Goal: Check status

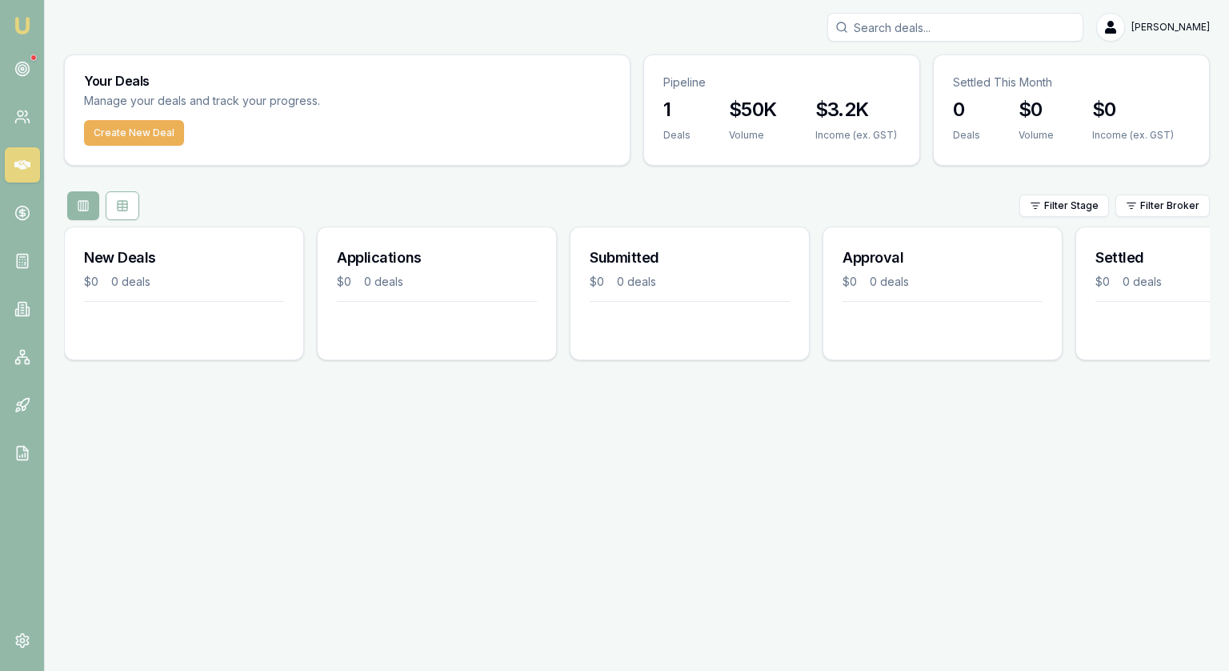
click at [668, 109] on h3 "1" at bounding box center [676, 110] width 27 height 26
click at [0, 108] on nav "Emu Broker" at bounding box center [22, 241] width 44 height 483
click at [19, 107] on link at bounding box center [22, 116] width 35 height 35
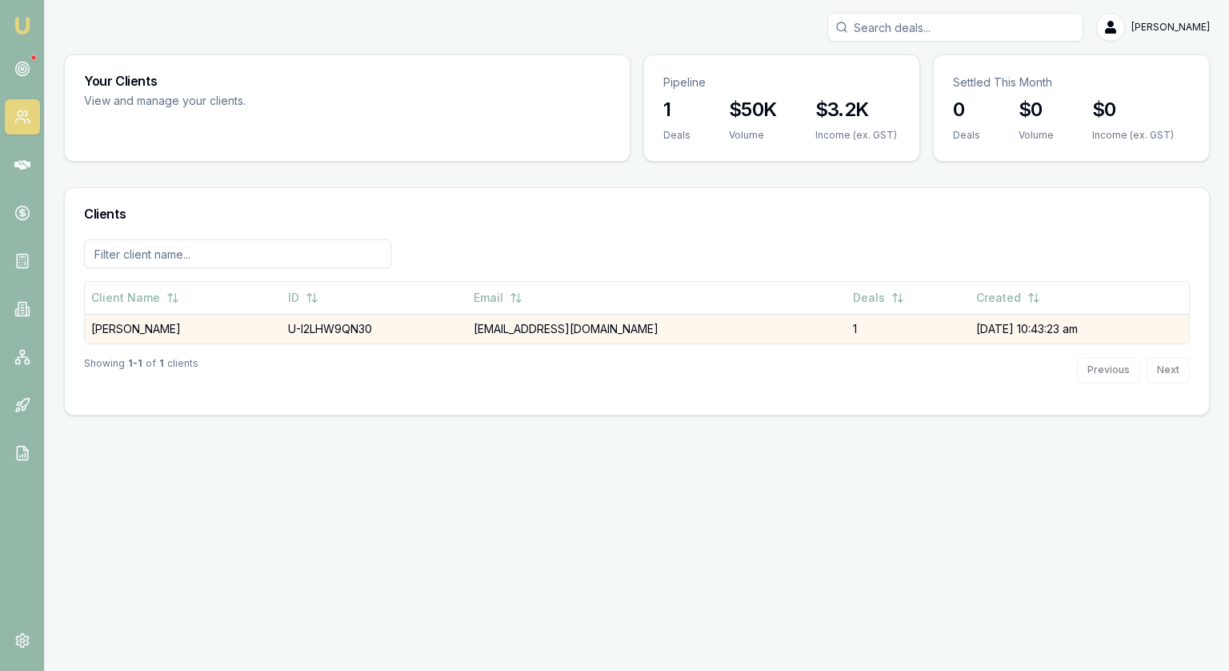
click at [130, 330] on td "[PERSON_NAME]" at bounding box center [183, 329] width 197 height 30
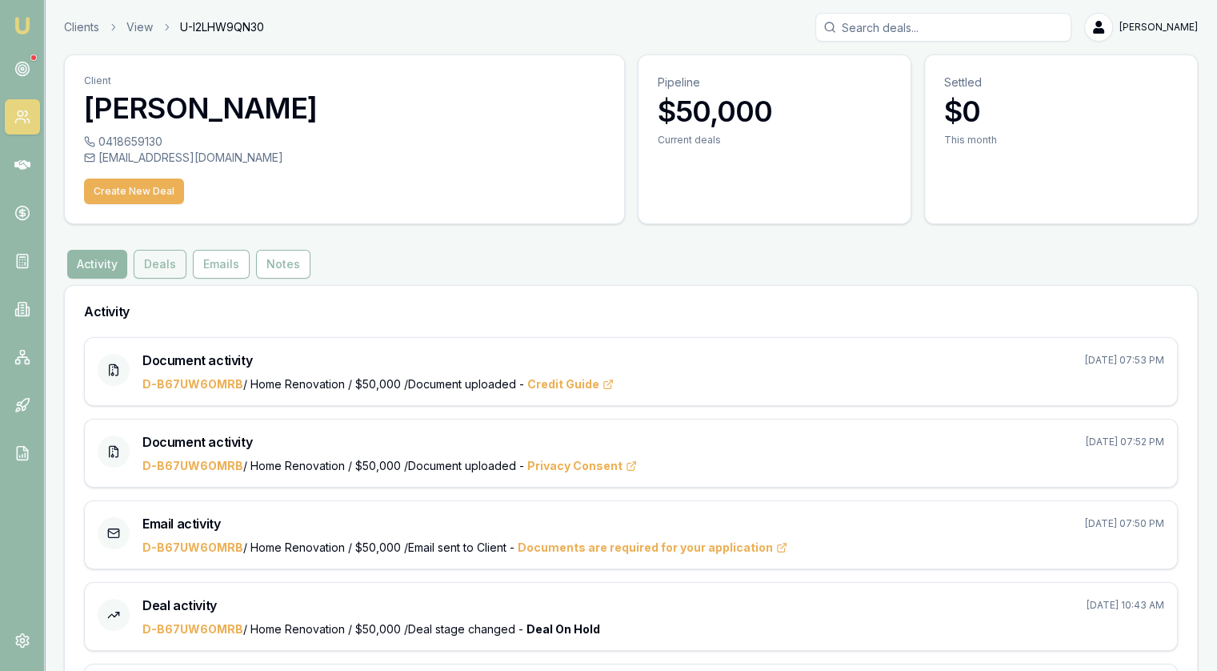
click at [158, 268] on button "Deals" at bounding box center [160, 264] width 53 height 29
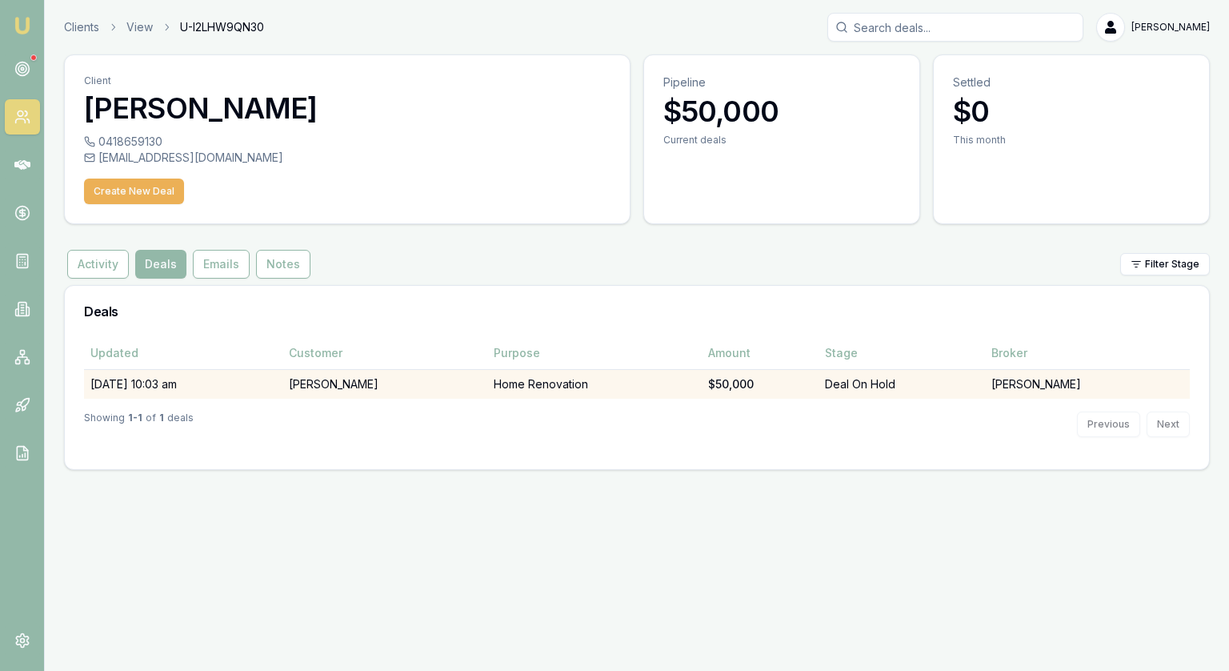
click at [154, 380] on td "[DATE] 10:03 am" at bounding box center [183, 384] width 198 height 30
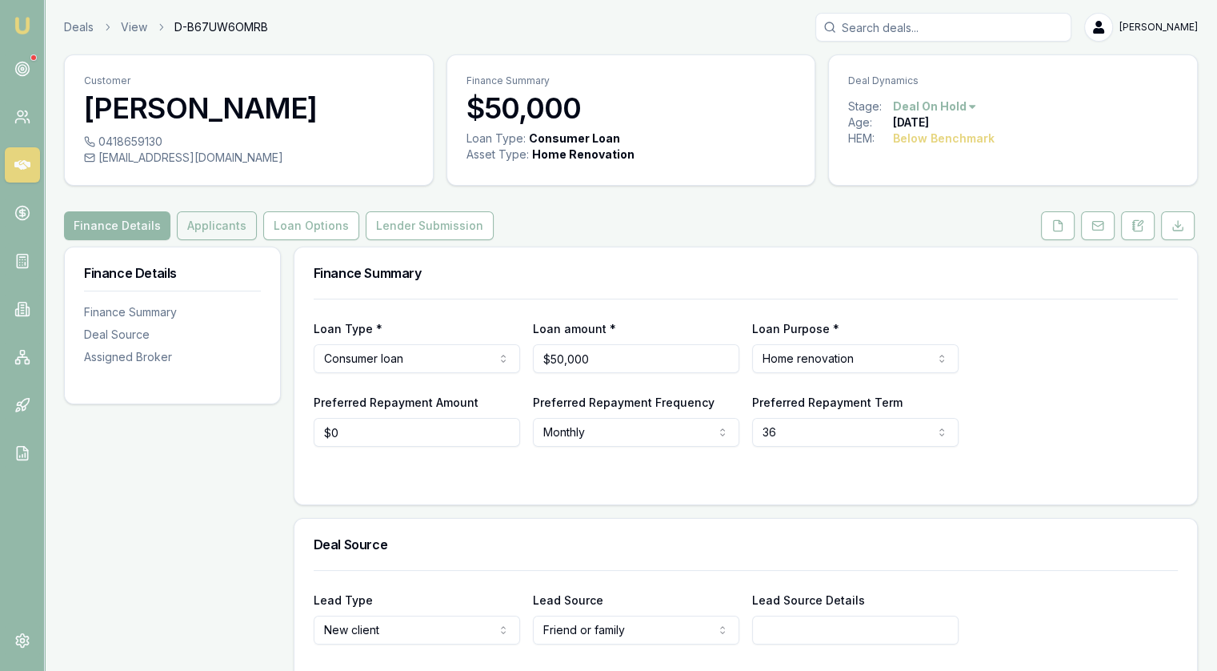
click at [202, 230] on button "Applicants" at bounding box center [217, 225] width 80 height 29
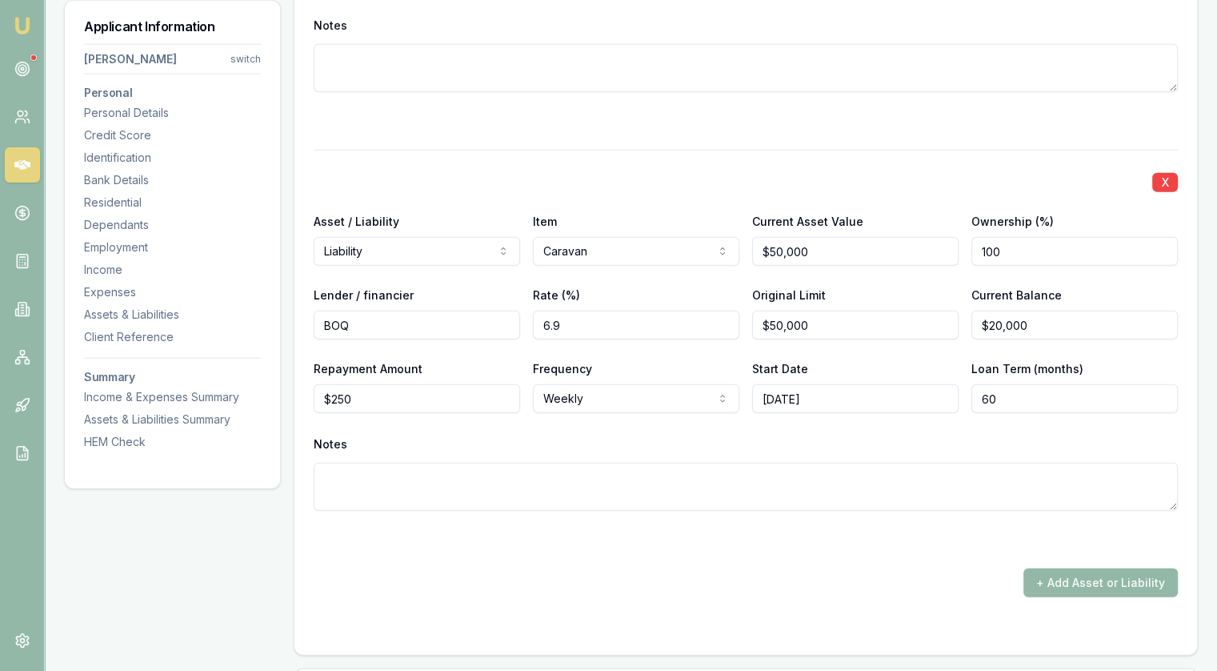
scroll to position [4321, 0]
